Goal: Information Seeking & Learning: Check status

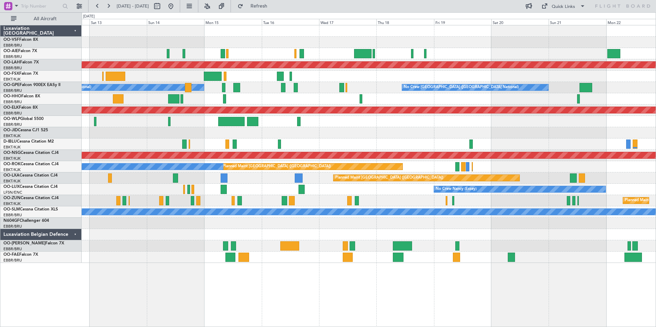
click at [168, 260] on div "Planned Maint [PERSON_NAME]-[GEOGRAPHIC_DATA][PERSON_NAME] ([GEOGRAPHIC_DATA][P…" at bounding box center [369, 144] width 574 height 238
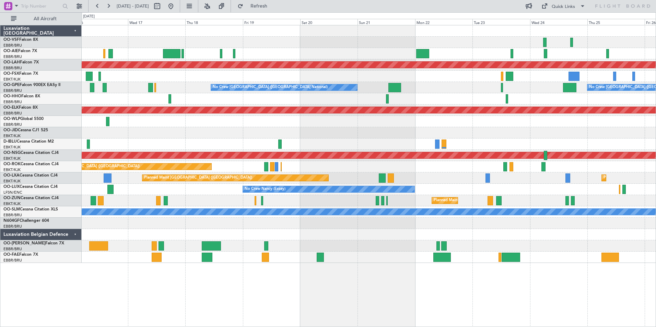
click at [360, 252] on div "Planned Maint [PERSON_NAME]-[GEOGRAPHIC_DATA][PERSON_NAME] ([GEOGRAPHIC_DATA][P…" at bounding box center [369, 144] width 574 height 238
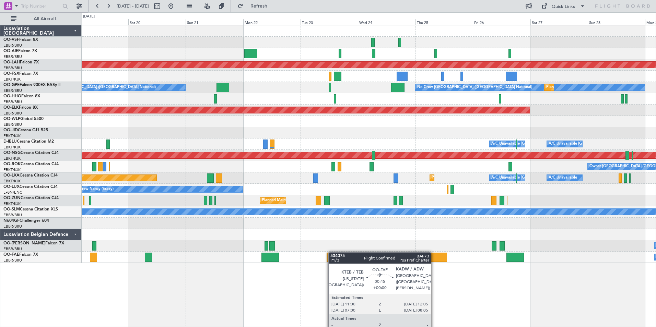
click at [328, 252] on div "Planned Maint [PERSON_NAME]-[GEOGRAPHIC_DATA][PERSON_NAME] ([GEOGRAPHIC_DATA][P…" at bounding box center [369, 144] width 574 height 238
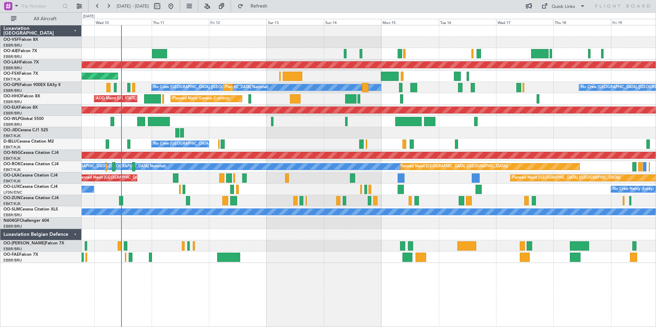
click at [391, 234] on div at bounding box center [369, 234] width 574 height 11
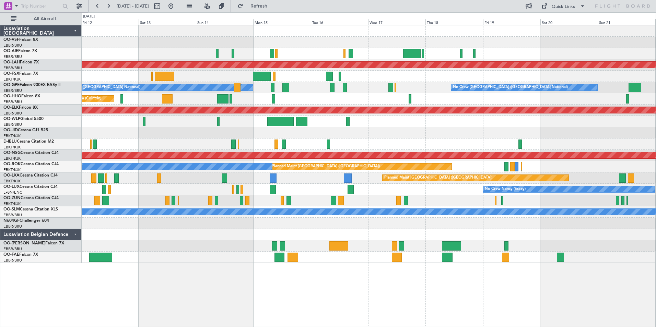
click at [430, 97] on div "Planned Maint [PERSON_NAME]-[GEOGRAPHIC_DATA][PERSON_NAME] ([GEOGRAPHIC_DATA][P…" at bounding box center [369, 144] width 574 height 238
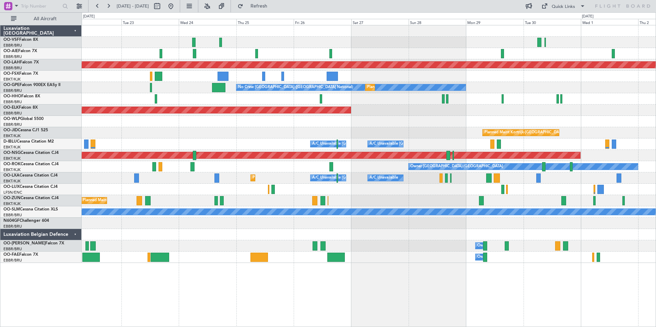
click at [341, 98] on div "Planned Maint [PERSON_NAME]-[GEOGRAPHIC_DATA][PERSON_NAME] ([GEOGRAPHIC_DATA][P…" at bounding box center [369, 144] width 574 height 238
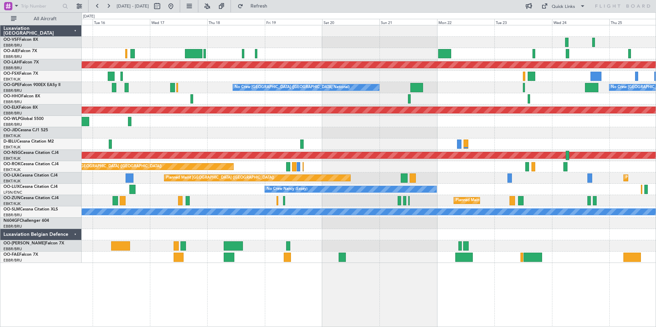
click at [486, 89] on div "Planned Maint [PERSON_NAME]-[GEOGRAPHIC_DATA][PERSON_NAME] ([GEOGRAPHIC_DATA][P…" at bounding box center [369, 144] width 574 height 238
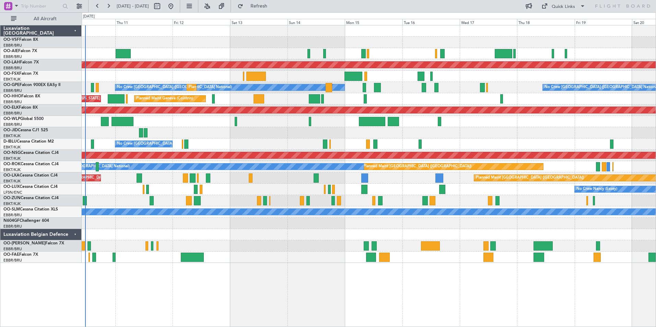
click at [579, 97] on div "Planned Maint [PERSON_NAME]-[GEOGRAPHIC_DATA][PERSON_NAME] ([GEOGRAPHIC_DATA][P…" at bounding box center [369, 144] width 574 height 238
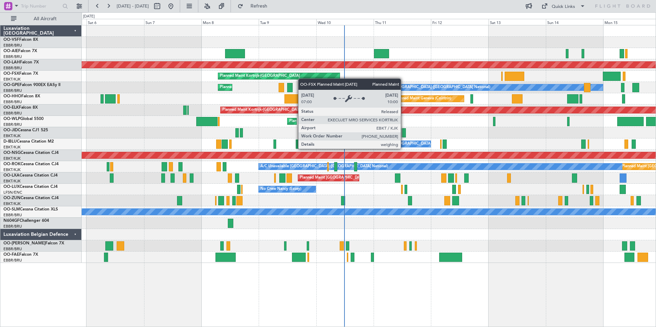
click at [313, 79] on div "Unplanned Maint [GEOGRAPHIC_DATA] ([GEOGRAPHIC_DATA] National) Planned [GEOGRAP…" at bounding box center [369, 144] width 574 height 238
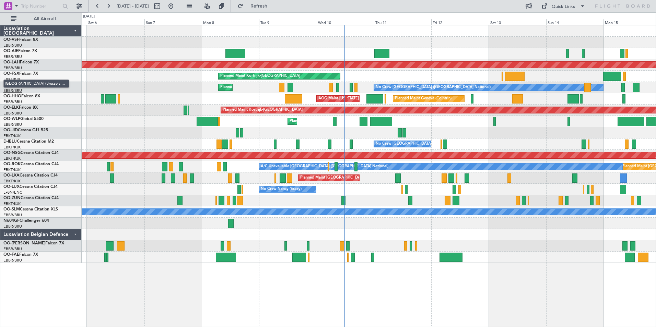
click at [19, 85] on span "[GEOGRAPHIC_DATA] (Brussels National)" at bounding box center [36, 84] width 66 height 9
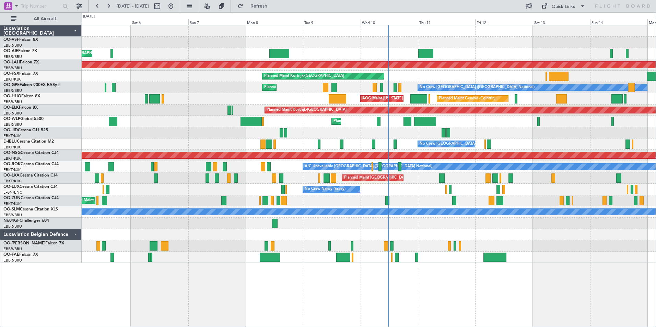
click at [200, 83] on div "Planned Maint [GEOGRAPHIC_DATA] ([GEOGRAPHIC_DATA] National) No Crew [GEOGRAPHI…" at bounding box center [369, 87] width 574 height 11
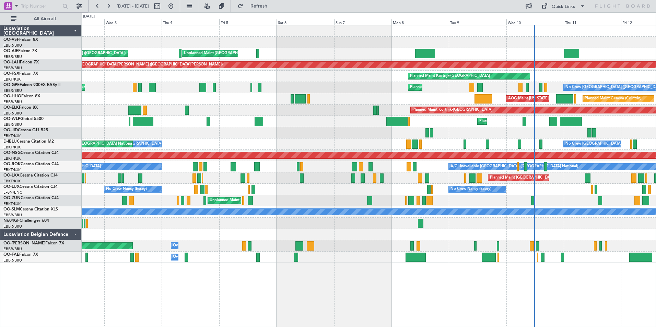
click at [165, 88] on div "Planned Maint [GEOGRAPHIC_DATA] ([GEOGRAPHIC_DATA] National) No Crew [GEOGRAPHI…" at bounding box center [369, 87] width 574 height 11
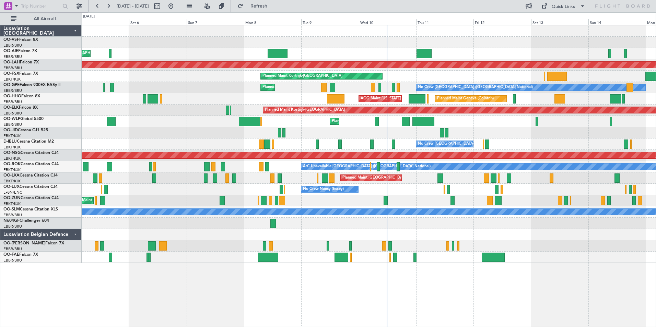
click at [239, 84] on div "Planned Maint [GEOGRAPHIC_DATA] ([GEOGRAPHIC_DATA] National) No Crew [GEOGRAPHI…" at bounding box center [369, 87] width 574 height 11
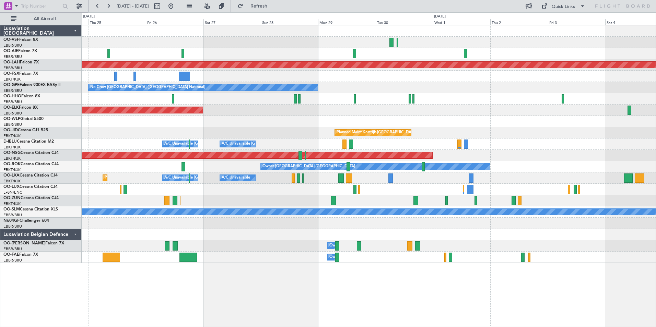
click at [144, 114] on div "Planned Maint Kortrijk-[GEOGRAPHIC_DATA]" at bounding box center [369, 110] width 574 height 11
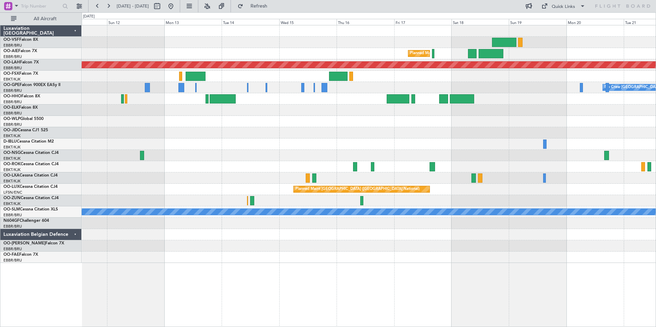
click at [604, 124] on div "Planned Maint [GEOGRAPHIC_DATA] ([GEOGRAPHIC_DATA] National) Planned [GEOGRAPHI…" at bounding box center [369, 144] width 574 height 238
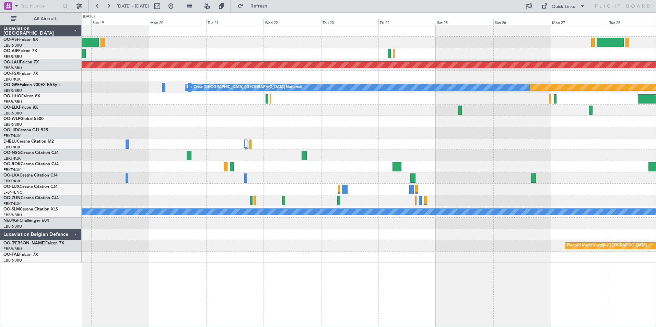
click at [130, 123] on div "Planned Maint [GEOGRAPHIC_DATA] ([GEOGRAPHIC_DATA] National) Planned [GEOGRAPHI…" at bounding box center [369, 144] width 574 height 238
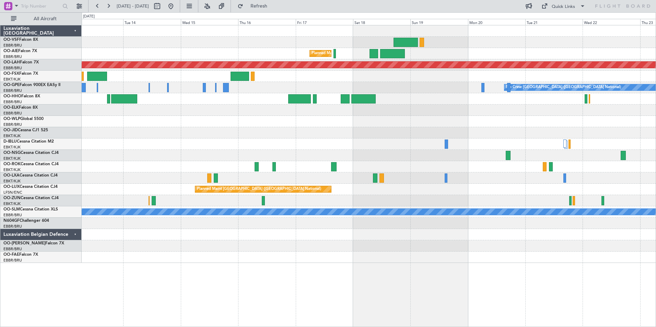
click at [426, 139] on div "Planned Maint [GEOGRAPHIC_DATA] ([GEOGRAPHIC_DATA] National) Planned [GEOGRAPHI…" at bounding box center [369, 144] width 574 height 238
click at [462, 122] on div at bounding box center [369, 121] width 574 height 11
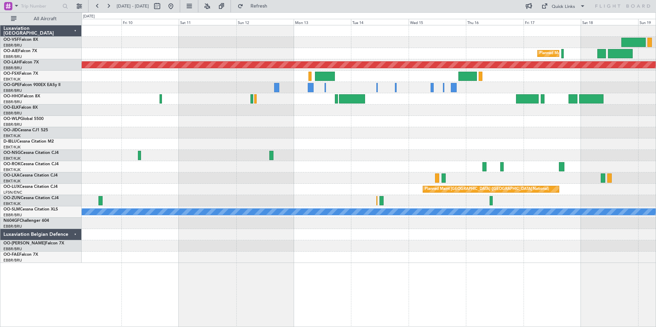
click at [447, 125] on div at bounding box center [369, 121] width 574 height 11
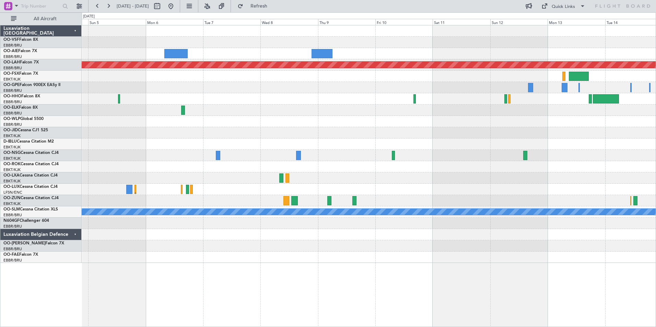
click at [458, 126] on div at bounding box center [369, 121] width 574 height 11
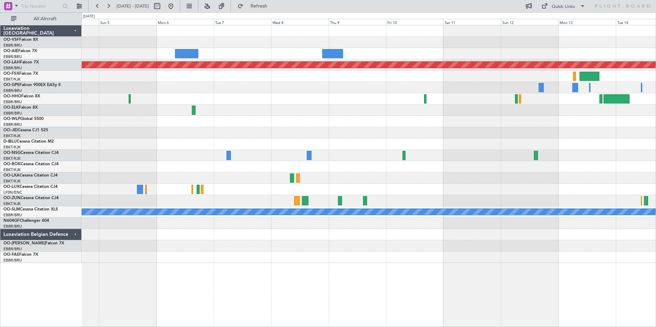
click at [375, 127] on div at bounding box center [369, 132] width 574 height 11
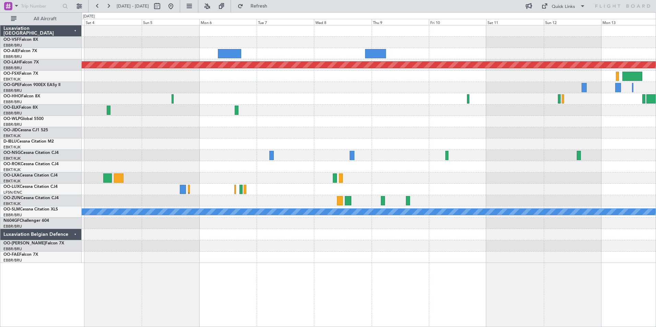
click at [392, 128] on div at bounding box center [369, 132] width 574 height 11
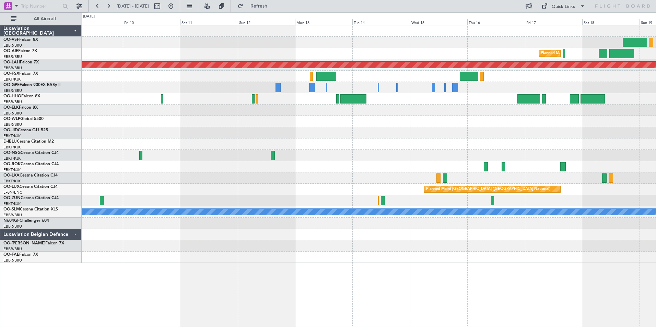
click at [143, 114] on div "Planned Maint [GEOGRAPHIC_DATA] ([GEOGRAPHIC_DATA] National) Planned [GEOGRAPHI…" at bounding box center [369, 144] width 574 height 238
click at [100, 8] on button at bounding box center [97, 6] width 11 height 11
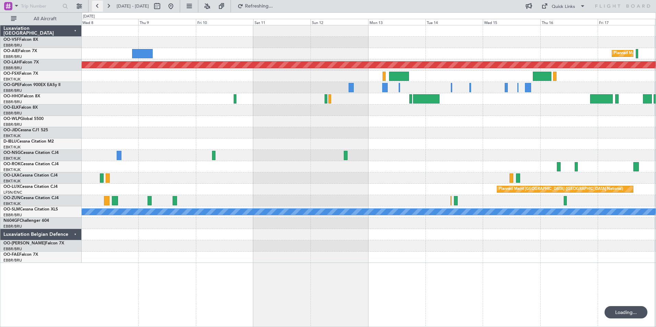
click at [100, 8] on button at bounding box center [97, 6] width 11 height 11
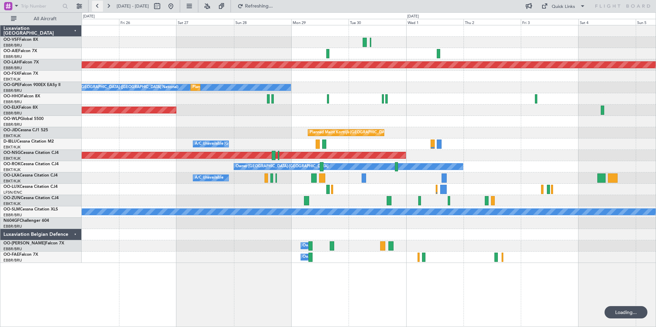
click at [100, 8] on button at bounding box center [97, 6] width 11 height 11
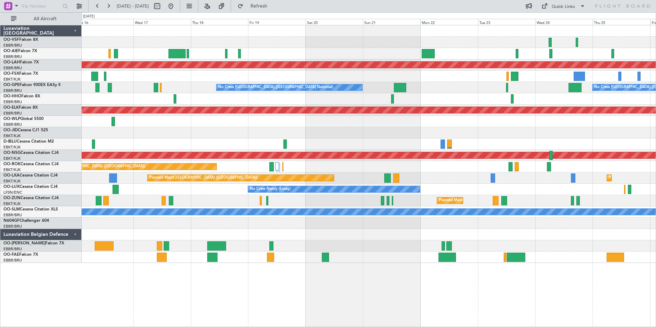
click at [184, 99] on div "Planned Maint [PERSON_NAME]-[GEOGRAPHIC_DATA][PERSON_NAME] ([GEOGRAPHIC_DATA][P…" at bounding box center [369, 144] width 574 height 238
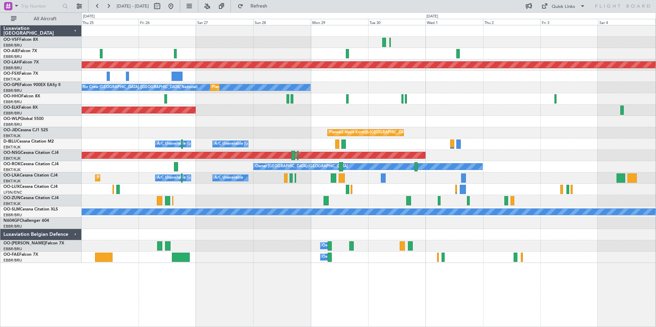
click at [39, 87] on div "Planned Maint [PERSON_NAME]-[GEOGRAPHIC_DATA][PERSON_NAME] ([GEOGRAPHIC_DATA][P…" at bounding box center [328, 169] width 656 height 315
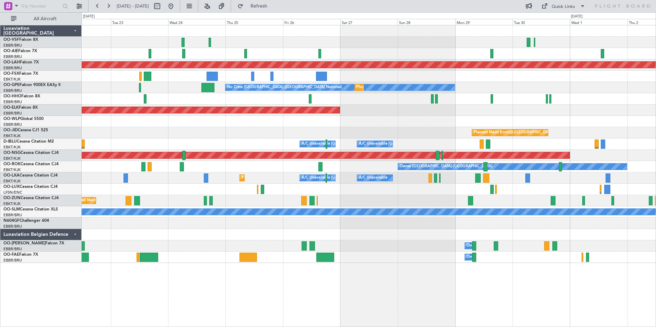
click at [358, 114] on div "Planned Maint [PERSON_NAME]-[GEOGRAPHIC_DATA][PERSON_NAME] ([GEOGRAPHIC_DATA][P…" at bounding box center [369, 144] width 574 height 238
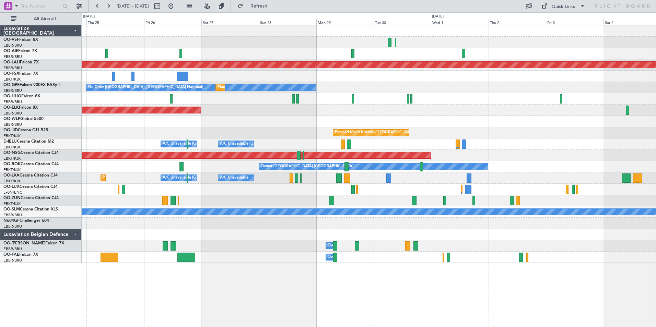
click at [123, 96] on div at bounding box center [369, 98] width 574 height 11
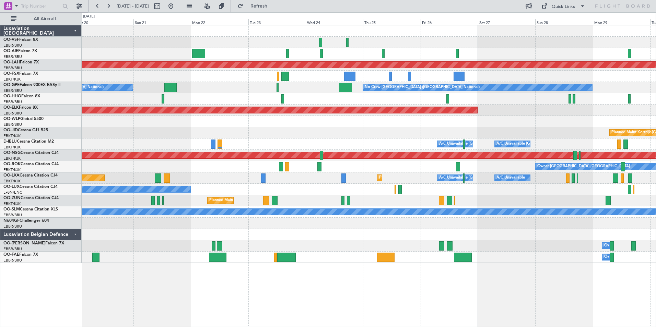
click at [364, 49] on div at bounding box center [369, 53] width 574 height 11
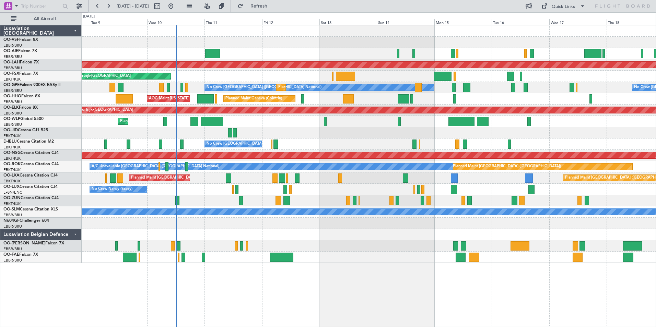
click at [241, 40] on div at bounding box center [369, 42] width 574 height 11
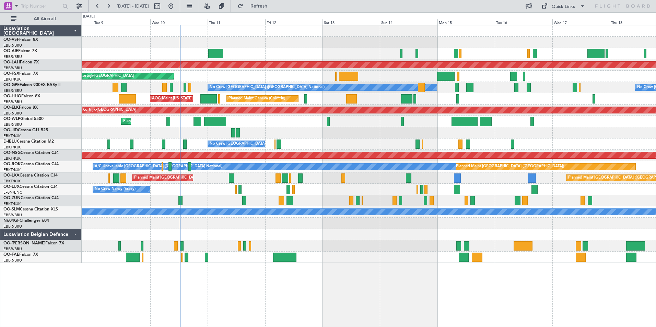
click at [238, 53] on div at bounding box center [369, 53] width 574 height 11
click at [17, 50] on span "OO-AIE" at bounding box center [10, 51] width 15 height 4
click at [273, 5] on span "Refresh" at bounding box center [259, 6] width 29 height 5
click at [109, 7] on button at bounding box center [108, 6] width 11 height 11
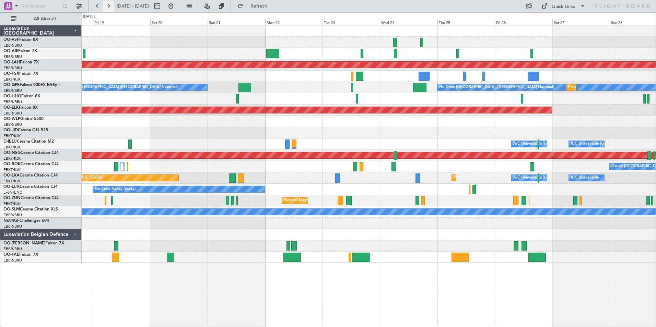
click at [109, 7] on button at bounding box center [108, 6] width 11 height 11
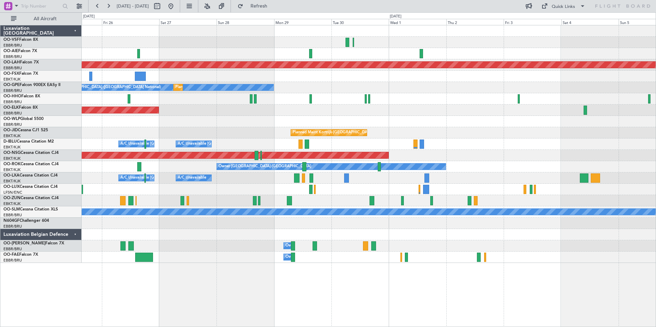
click at [393, 61] on div "Planned Maint [PERSON_NAME]-[GEOGRAPHIC_DATA][PERSON_NAME] ([GEOGRAPHIC_DATA][P…" at bounding box center [369, 144] width 574 height 238
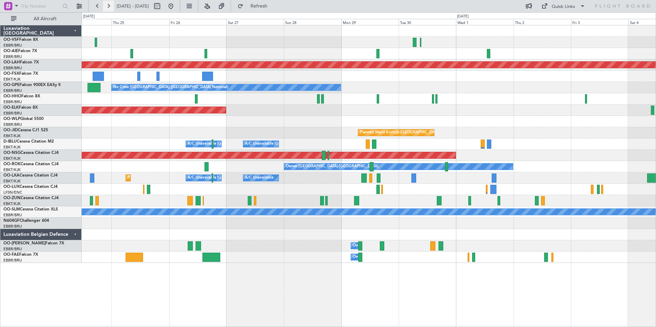
click at [110, 5] on button at bounding box center [108, 6] width 11 height 11
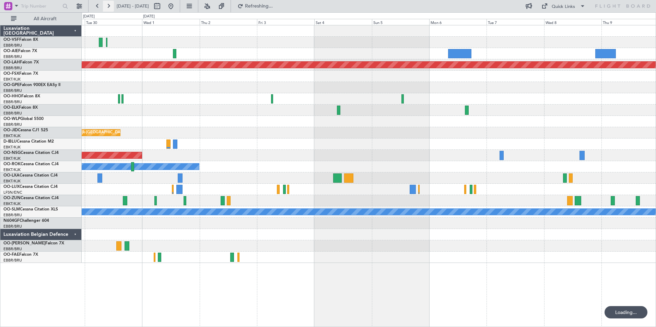
click at [110, 5] on button at bounding box center [108, 6] width 11 height 11
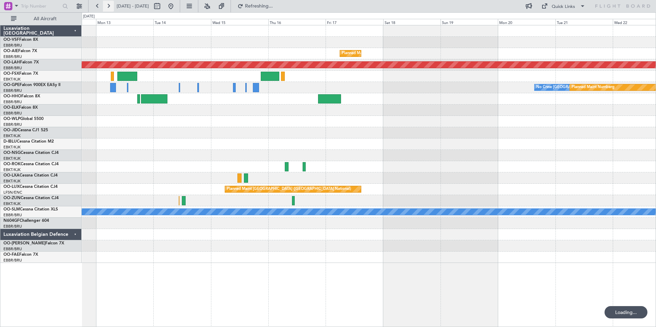
click at [110, 5] on button at bounding box center [108, 6] width 11 height 11
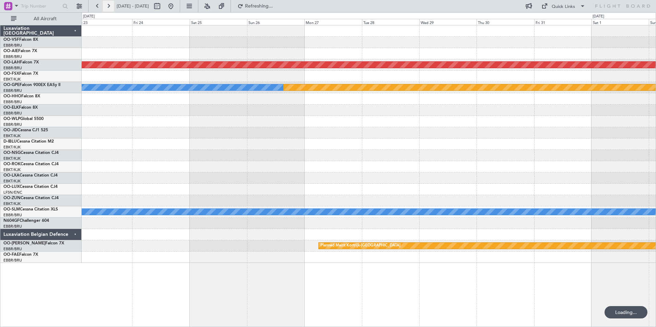
click at [110, 5] on button at bounding box center [108, 6] width 11 height 11
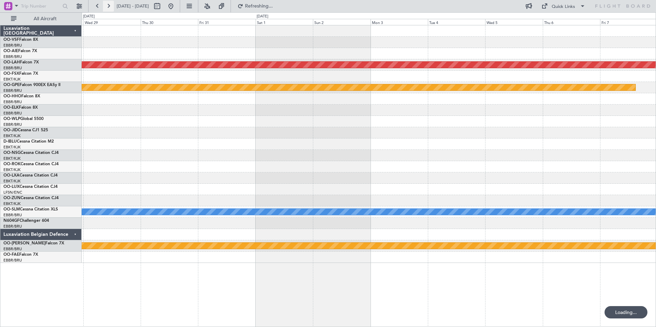
click at [110, 5] on button at bounding box center [108, 6] width 11 height 11
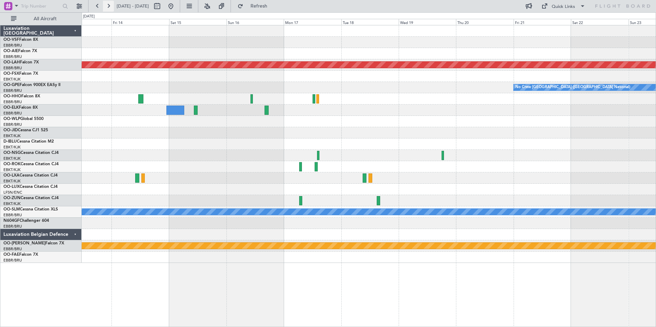
click at [110, 5] on button at bounding box center [108, 6] width 11 height 11
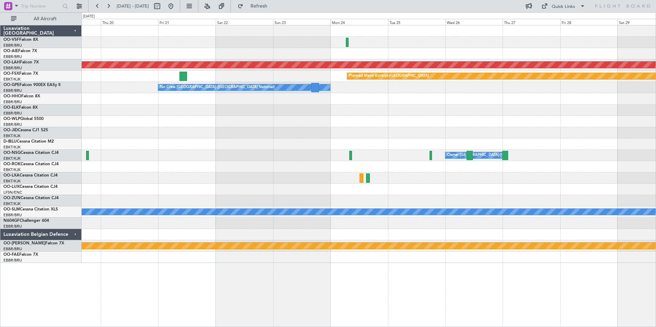
click at [372, 56] on div at bounding box center [369, 53] width 574 height 11
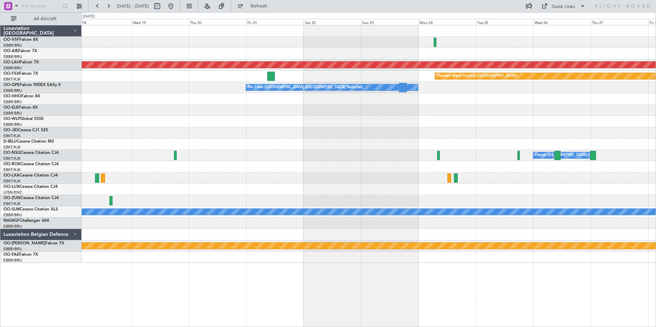
click at [302, 60] on div "Planned Maint [PERSON_NAME]-[GEOGRAPHIC_DATA][PERSON_NAME] ([GEOGRAPHIC_DATA][P…" at bounding box center [369, 144] width 574 height 238
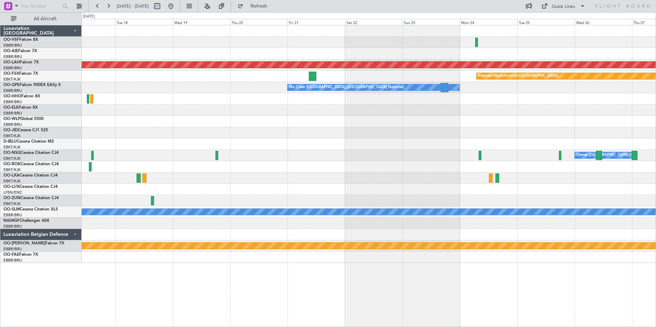
click at [350, 56] on div at bounding box center [369, 53] width 574 height 11
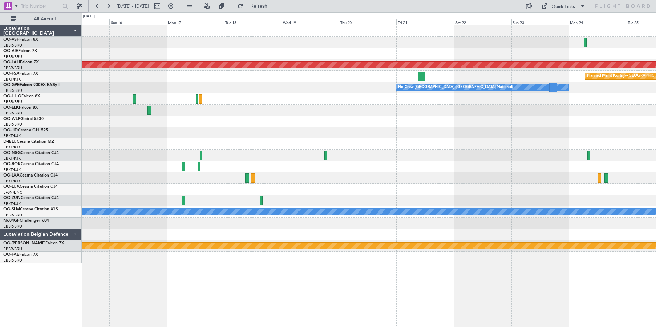
click at [258, 40] on div at bounding box center [369, 42] width 574 height 11
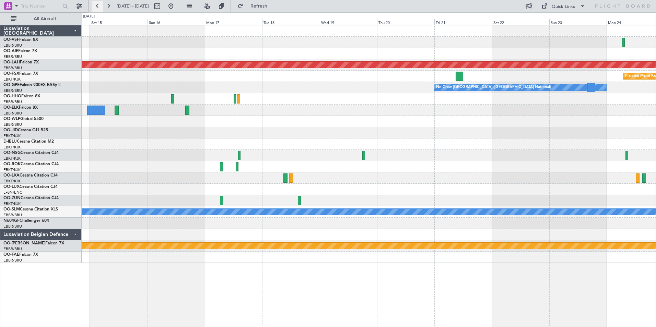
click at [97, 5] on button at bounding box center [97, 6] width 11 height 11
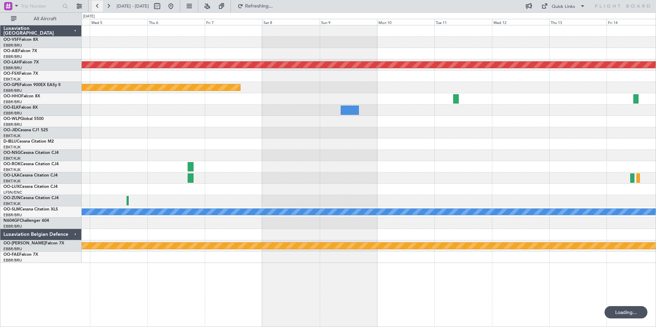
click at [97, 5] on button at bounding box center [97, 6] width 11 height 11
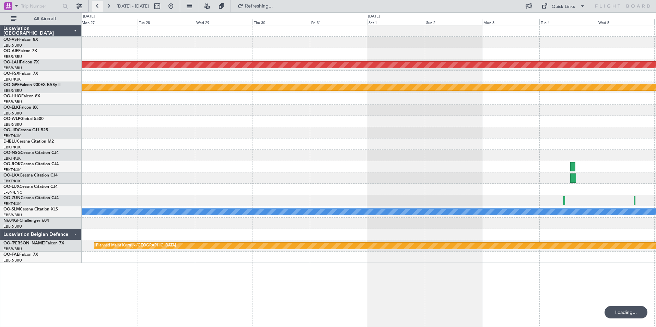
click at [97, 5] on button at bounding box center [97, 6] width 11 height 11
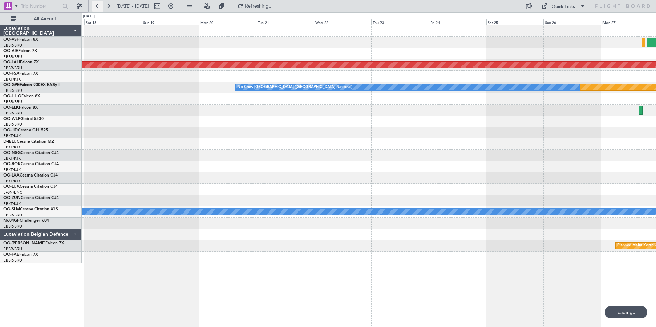
click at [97, 5] on button at bounding box center [97, 6] width 11 height 11
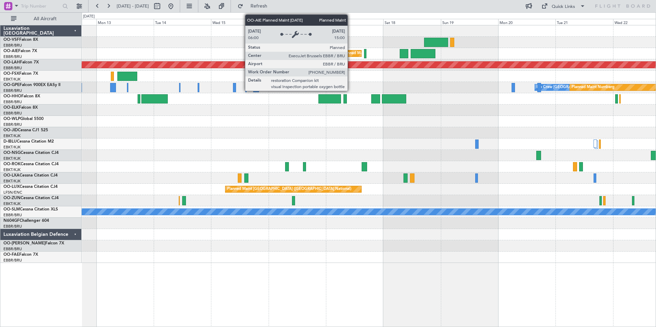
click at [351, 53] on div "Planned Maint [GEOGRAPHIC_DATA] ([GEOGRAPHIC_DATA] National)" at bounding box center [404, 53] width 124 height 10
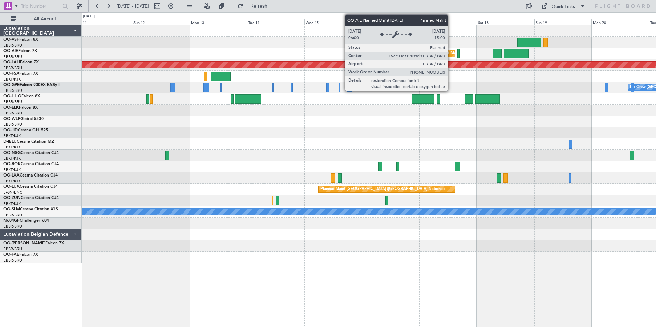
click at [451, 51] on div "Planned Maint [GEOGRAPHIC_DATA] ([GEOGRAPHIC_DATA] National)" at bounding box center [497, 53] width 124 height 10
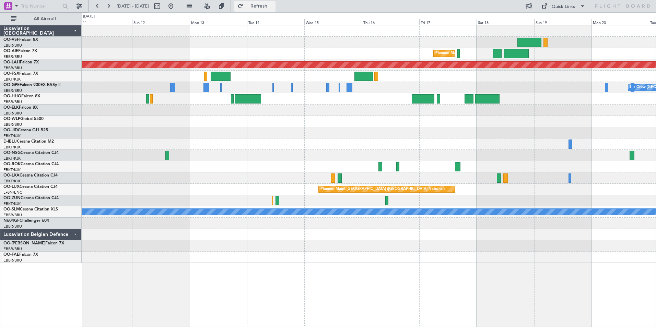
click at [273, 8] on span "Refresh" at bounding box center [259, 6] width 29 height 5
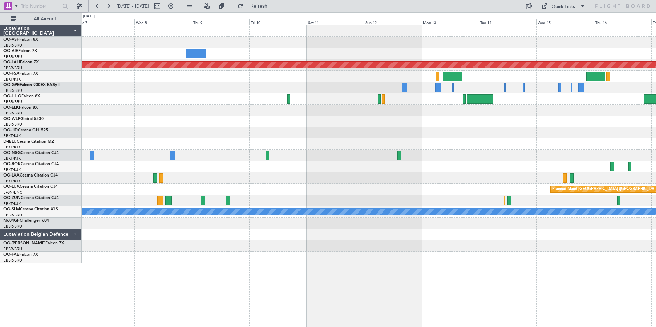
click at [370, 53] on div at bounding box center [369, 53] width 574 height 11
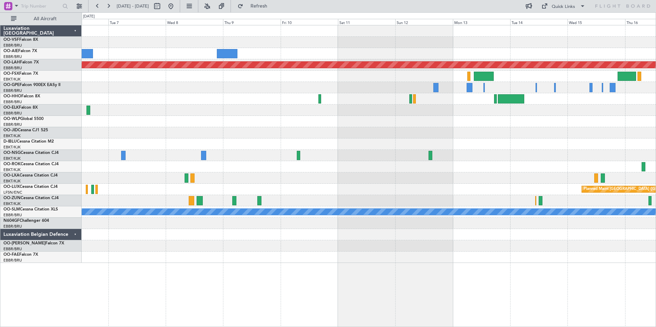
click at [387, 57] on div at bounding box center [369, 53] width 574 height 11
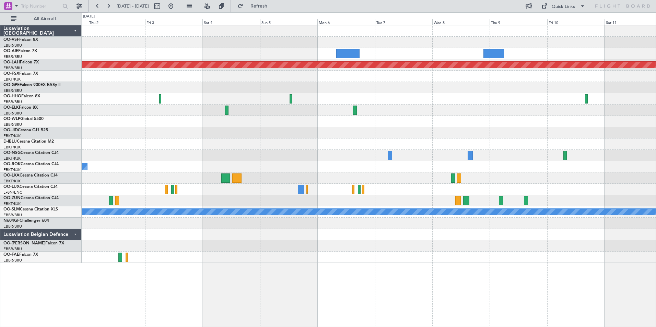
click at [401, 49] on div "Planned Maint [GEOGRAPHIC_DATA] ([GEOGRAPHIC_DATA] National)" at bounding box center [369, 53] width 574 height 11
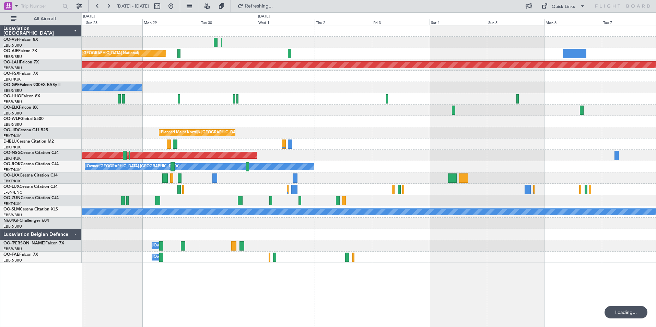
click at [413, 57] on div "Planned Maint [GEOGRAPHIC_DATA] ([GEOGRAPHIC_DATA] National)" at bounding box center [369, 53] width 574 height 11
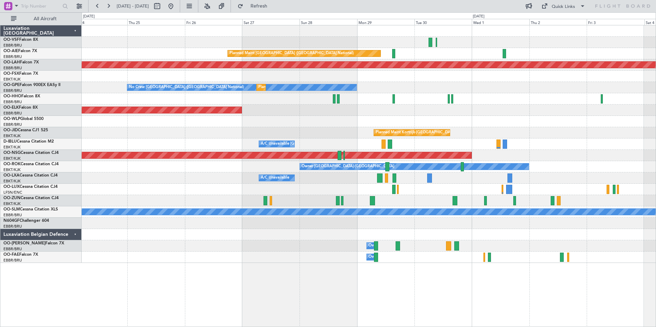
click at [423, 57] on div "Planned Maint [GEOGRAPHIC_DATA] ([GEOGRAPHIC_DATA] National)" at bounding box center [369, 53] width 574 height 11
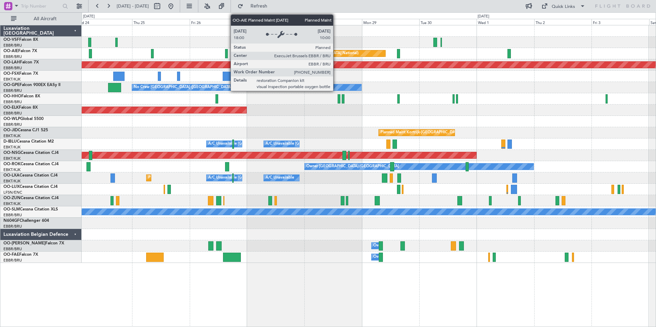
click at [336, 54] on div "Planned Maint [GEOGRAPHIC_DATA] ([GEOGRAPHIC_DATA] National)" at bounding box center [309, 53] width 153 height 6
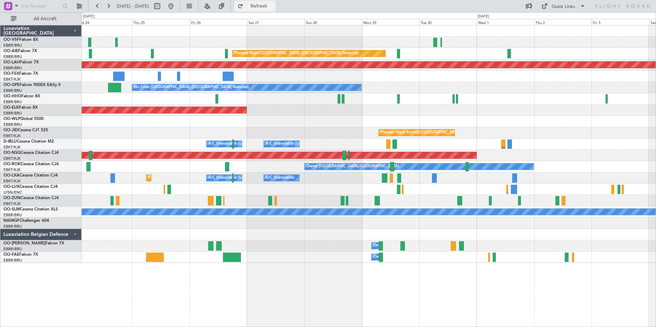
click at [273, 5] on span "Refresh" at bounding box center [259, 6] width 29 height 5
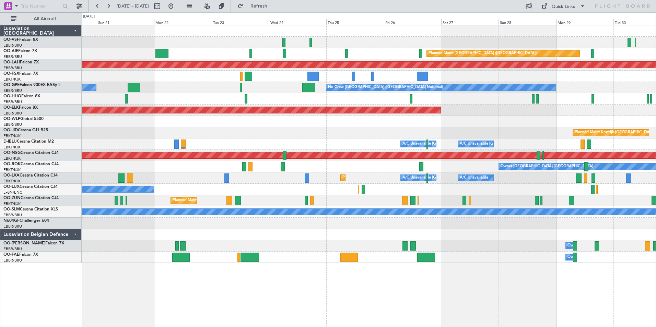
click at [364, 56] on div "Planned Maint [GEOGRAPHIC_DATA] ([GEOGRAPHIC_DATA])" at bounding box center [369, 53] width 574 height 11
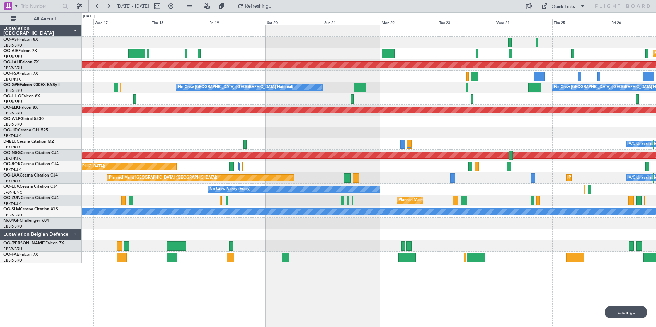
click at [361, 55] on div "Planned Maint [GEOGRAPHIC_DATA] ([GEOGRAPHIC_DATA])" at bounding box center [369, 53] width 574 height 11
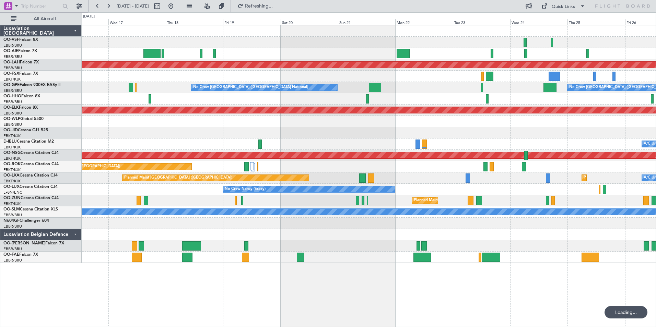
click at [379, 55] on div "Planned Maint [GEOGRAPHIC_DATA] ([GEOGRAPHIC_DATA])" at bounding box center [369, 53] width 574 height 11
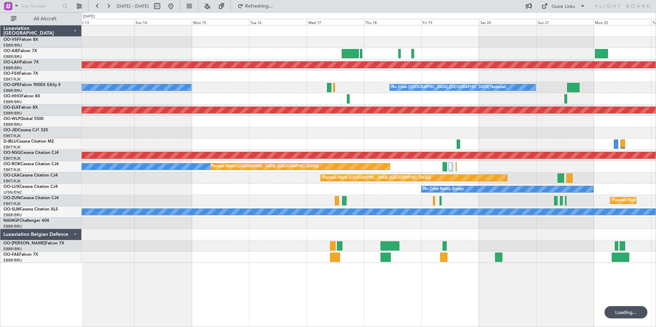
click at [375, 59] on div at bounding box center [369, 53] width 574 height 11
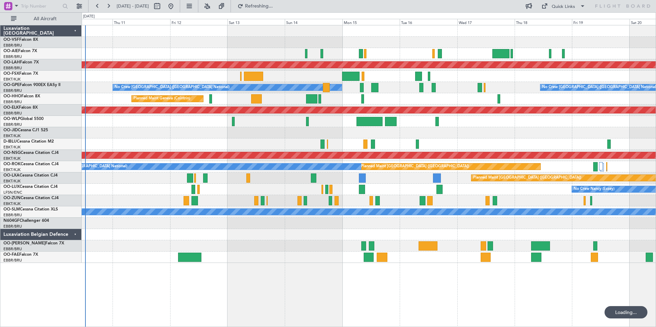
click at [326, 56] on div at bounding box center [369, 53] width 574 height 11
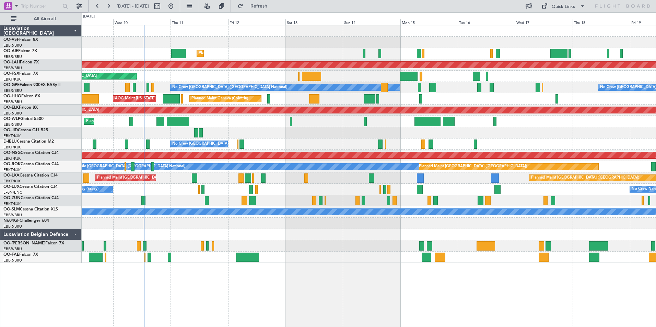
click at [327, 246] on div at bounding box center [369, 245] width 574 height 11
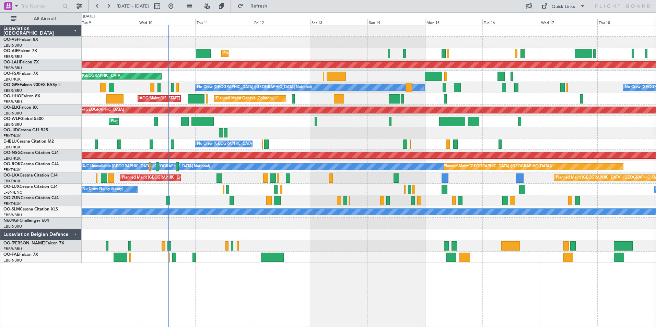
click at [30, 242] on link "OO-LUM Falcon 7X" at bounding box center [33, 244] width 61 height 4
